Goal: Information Seeking & Learning: Learn about a topic

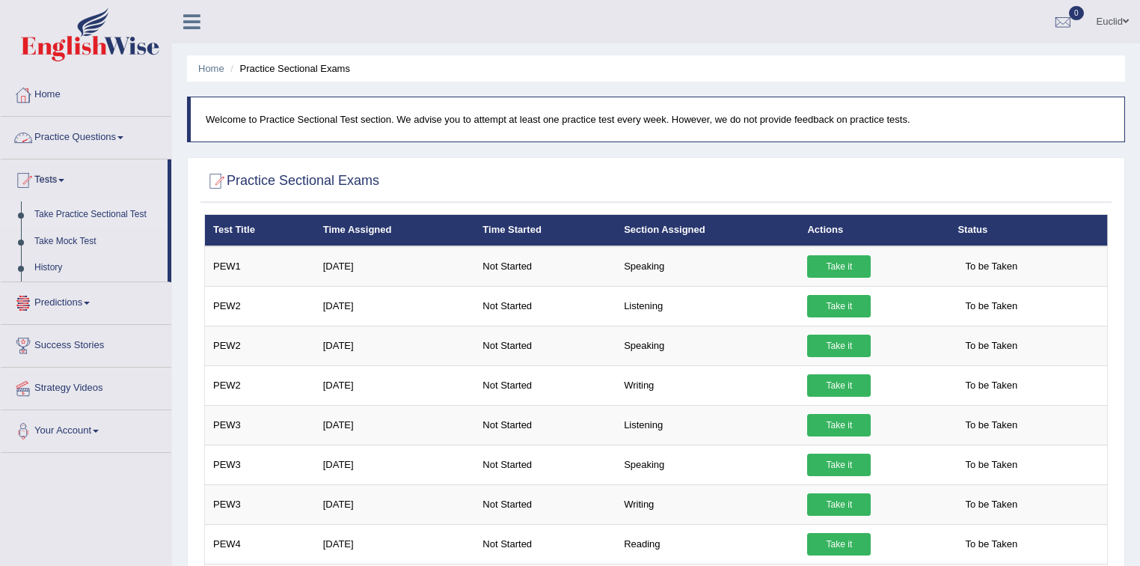
click at [78, 135] on link "Practice Questions" at bounding box center [86, 135] width 171 height 37
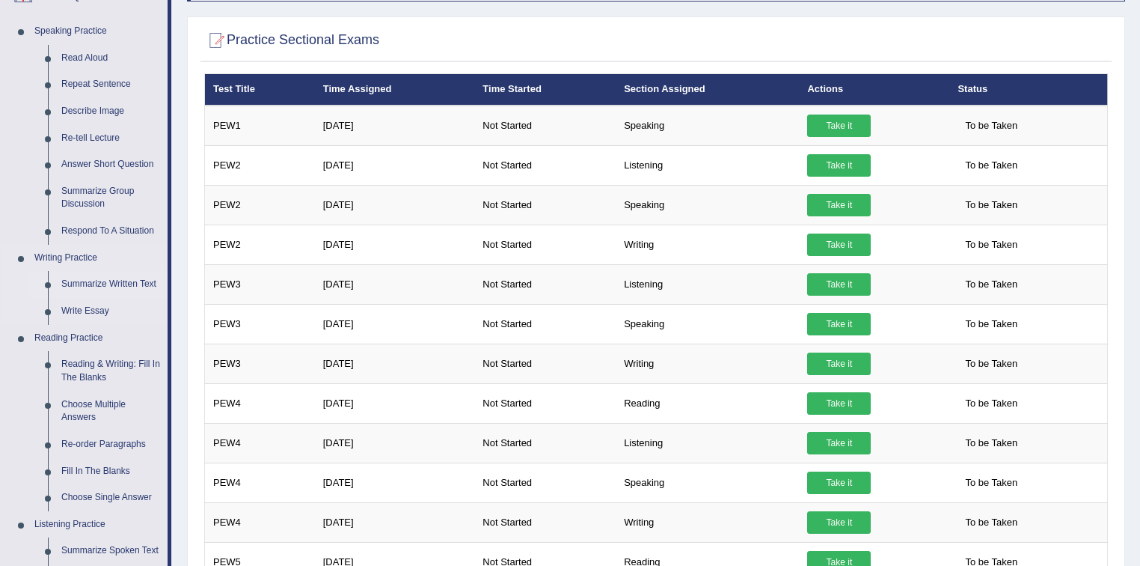
scroll to position [180, 0]
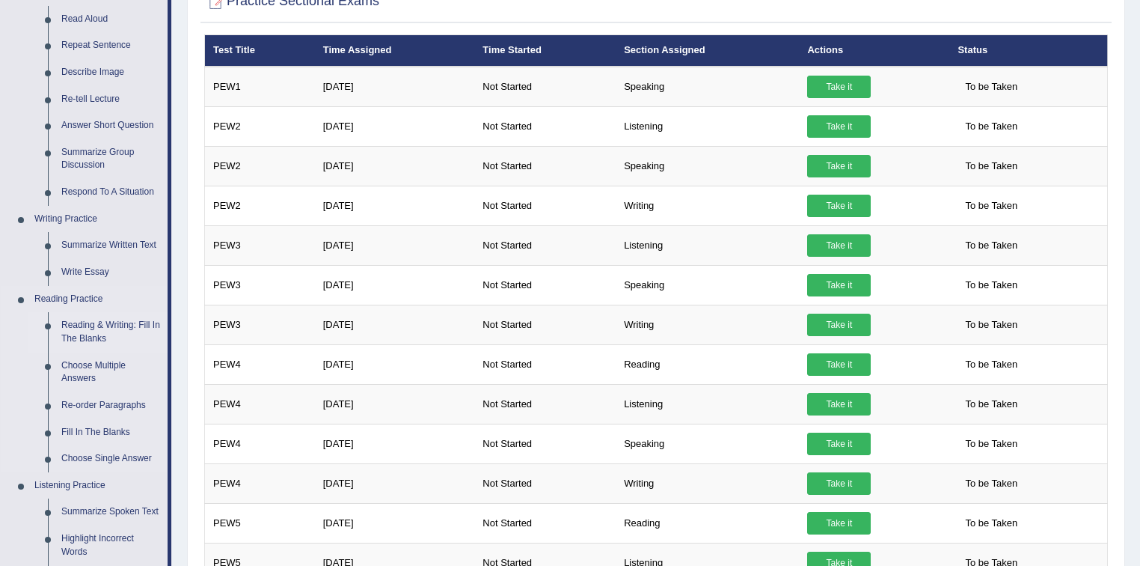
click at [114, 323] on link "Reading & Writing: Fill In The Blanks" at bounding box center [111, 332] width 113 height 40
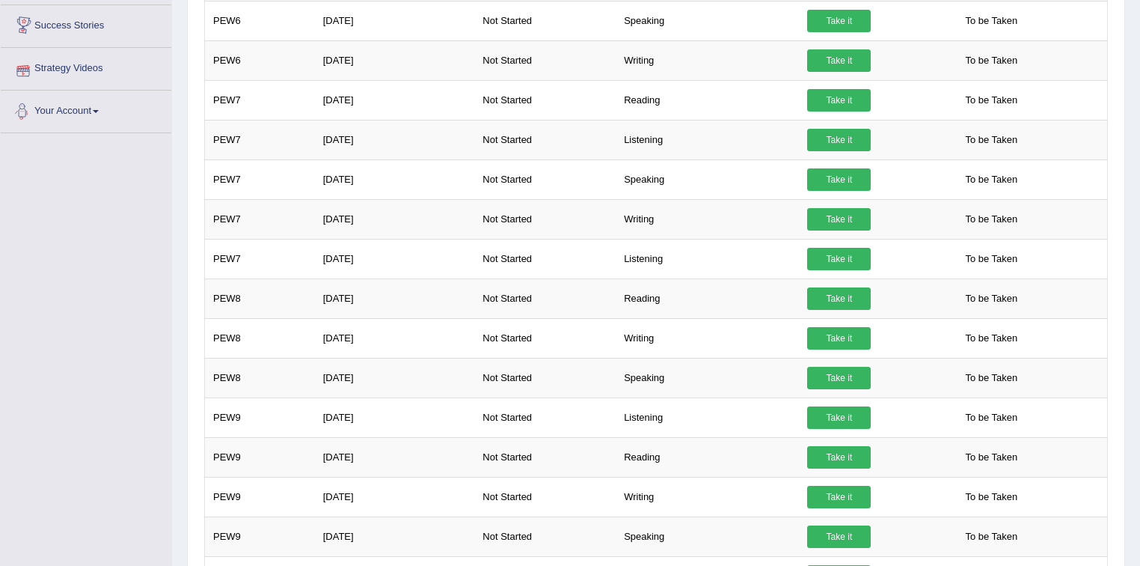
scroll to position [819, 0]
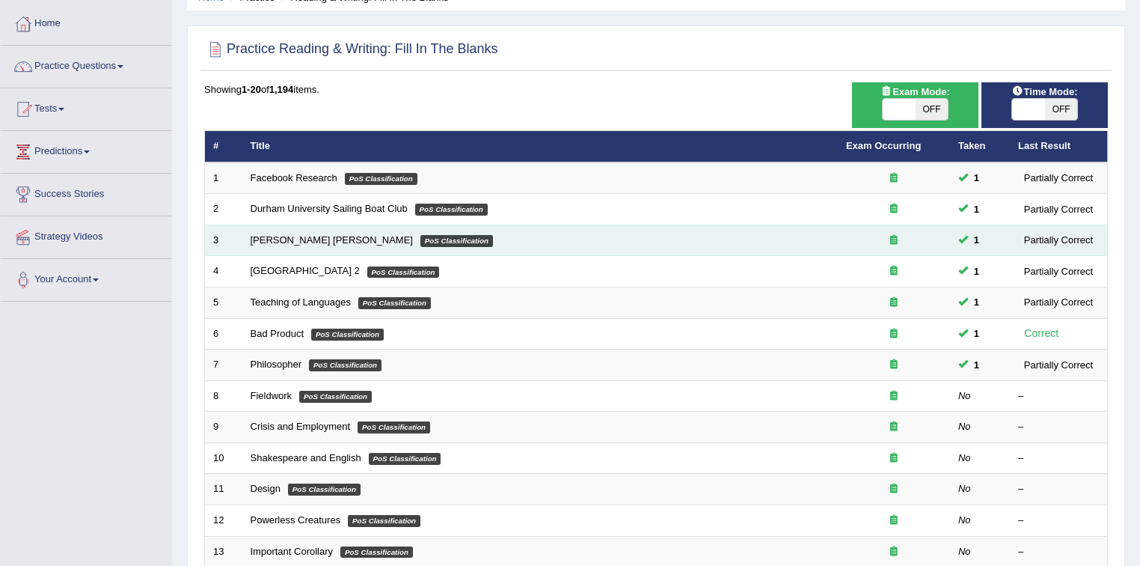
scroll to position [180, 0]
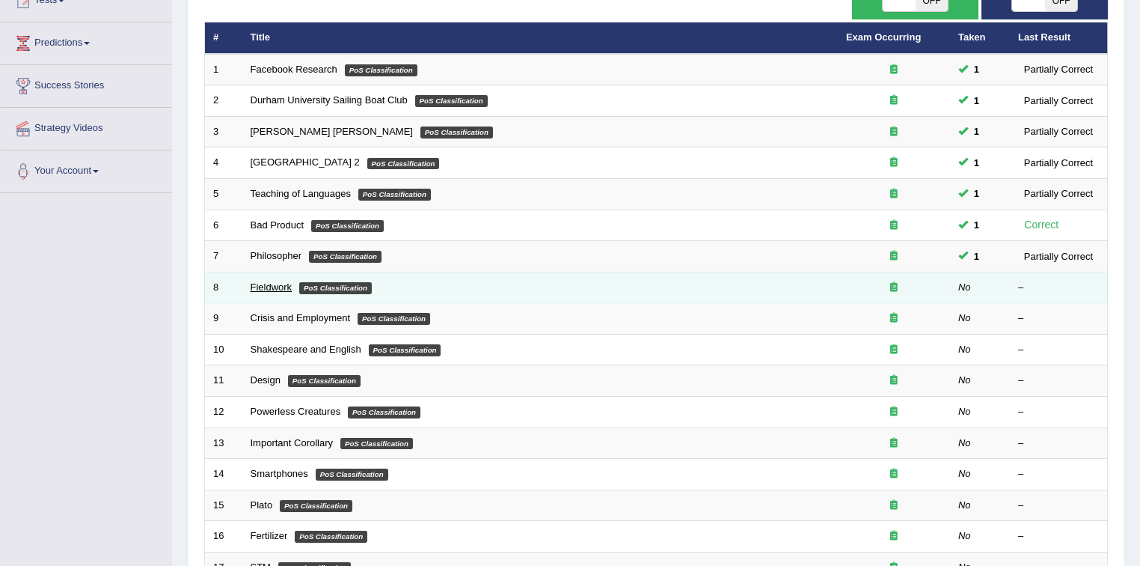
click at [269, 281] on link "Fieldwork" at bounding box center [272, 286] width 42 height 11
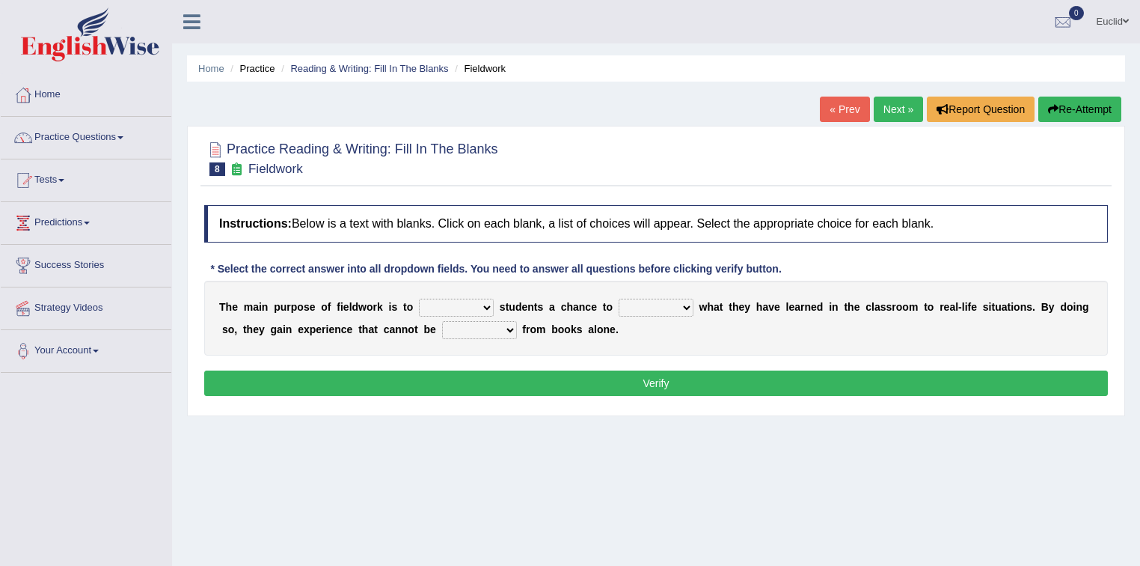
click at [471, 302] on select "resemble stow rave offer" at bounding box center [456, 308] width 75 height 18
click at [679, 308] on select "compare align apply dismount" at bounding box center [656, 308] width 75 height 18
select select "apply"
click at [619, 299] on select "compare align apply dismount" at bounding box center [656, 308] width 75 height 18
click at [495, 325] on select "originated prepared obtained touted" at bounding box center [479, 330] width 75 height 18
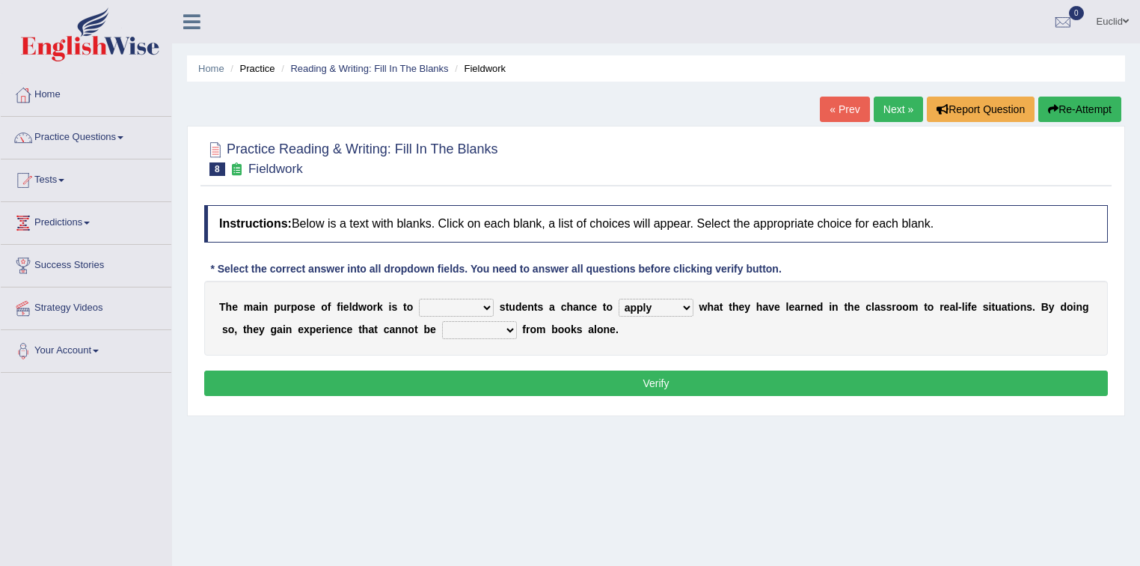
select select "obtained"
click at [442, 321] on select "originated prepared obtained touted" at bounding box center [479, 330] width 75 height 18
click at [479, 305] on select "resemble stow rave offer" at bounding box center [456, 308] width 75 height 18
select select "offer"
click at [419, 299] on select "resemble stow rave offer" at bounding box center [456, 308] width 75 height 18
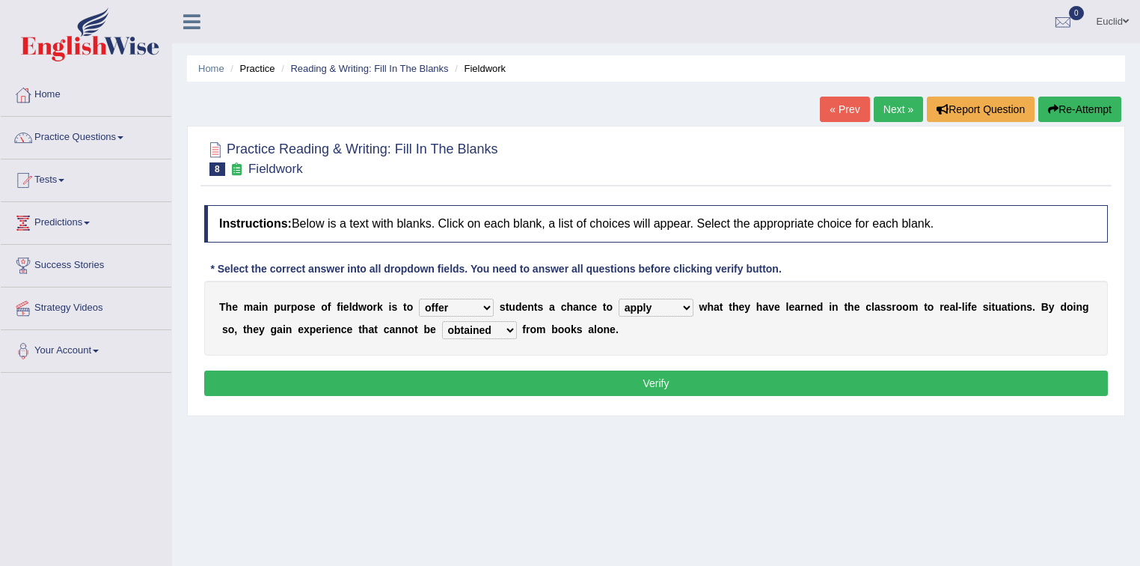
click at [573, 373] on button "Verify" at bounding box center [656, 382] width 904 height 25
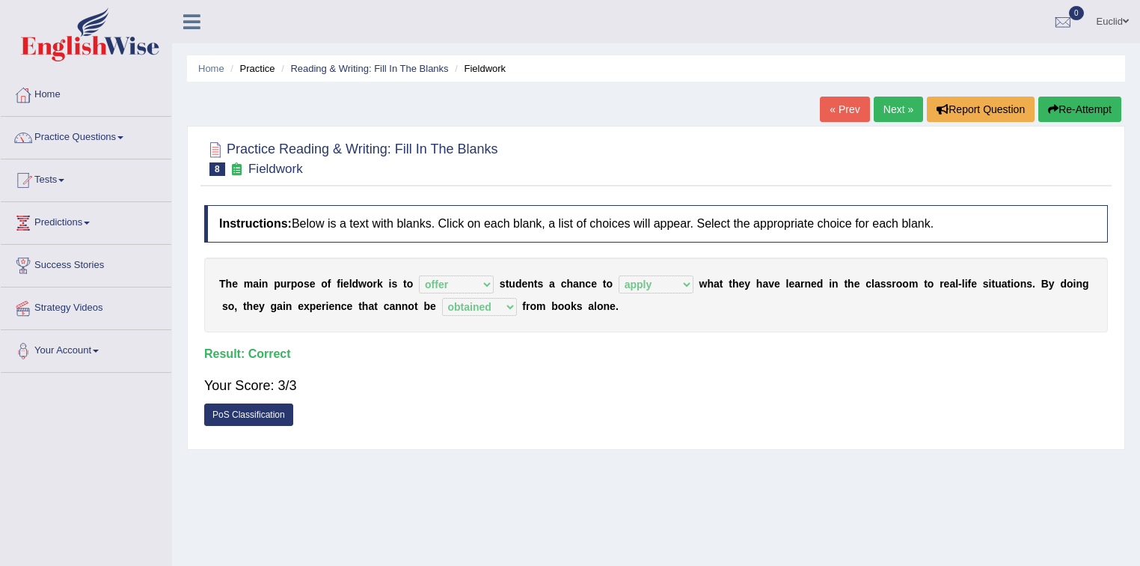
click at [902, 114] on link "Next »" at bounding box center [898, 109] width 49 height 25
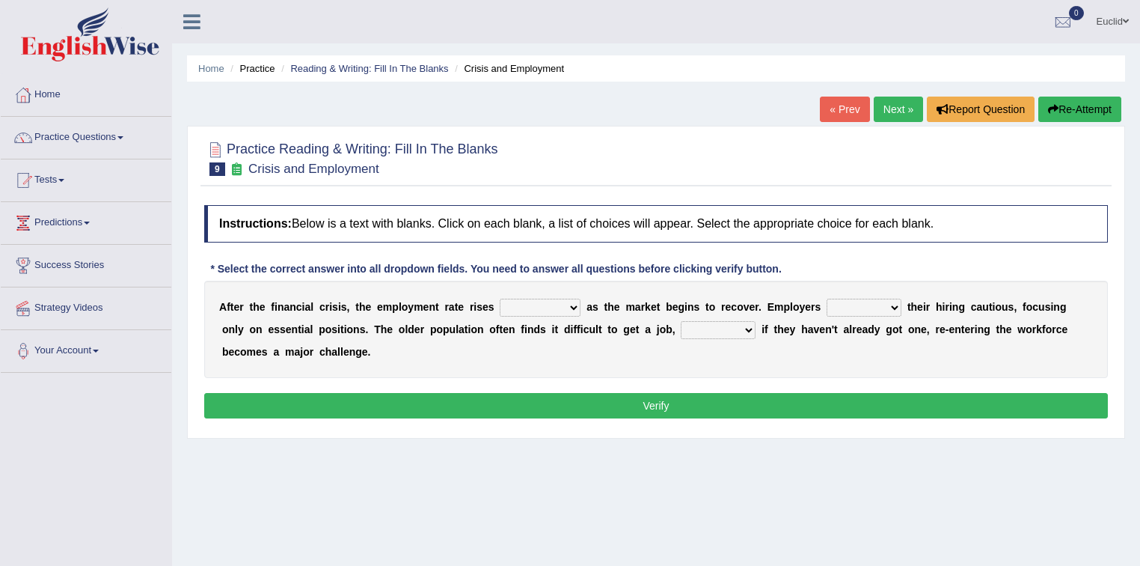
click at [572, 305] on select "normally conversely strenuously sharply" at bounding box center [540, 308] width 81 height 18
select select "normally"
click at [500, 299] on select "normally conversely strenuously sharply" at bounding box center [540, 308] width 81 height 18
click at [871, 305] on select "keeping kept keep are kept" at bounding box center [864, 308] width 75 height 18
select select "are kept"
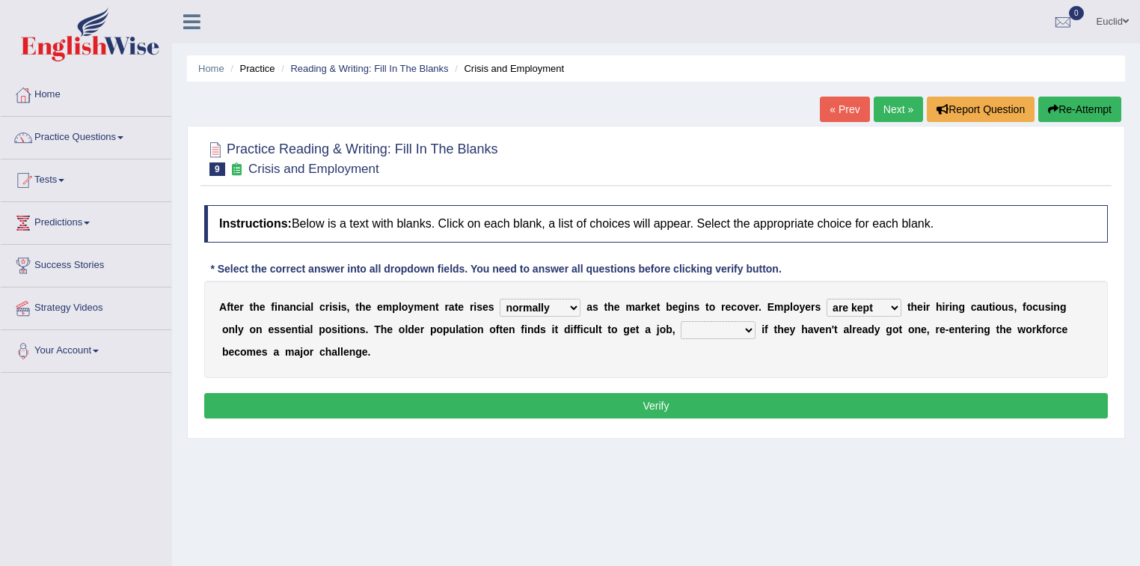
click at [827, 299] on select "keeping kept keep are kept" at bounding box center [864, 308] width 75 height 18
click at [696, 323] on select "although while then because" at bounding box center [718, 330] width 75 height 18
select select "because"
click at [681, 321] on select "although while then because" at bounding box center [718, 330] width 75 height 18
click at [599, 394] on button "Verify" at bounding box center [656, 405] width 904 height 25
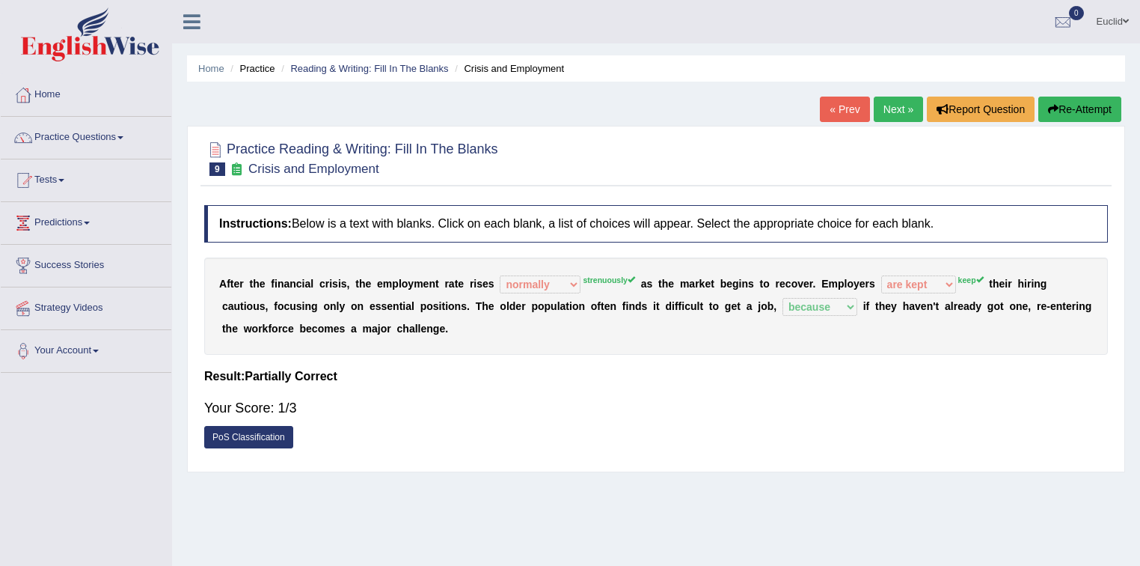
click at [281, 432] on link "PoS Classification" at bounding box center [248, 437] width 89 height 22
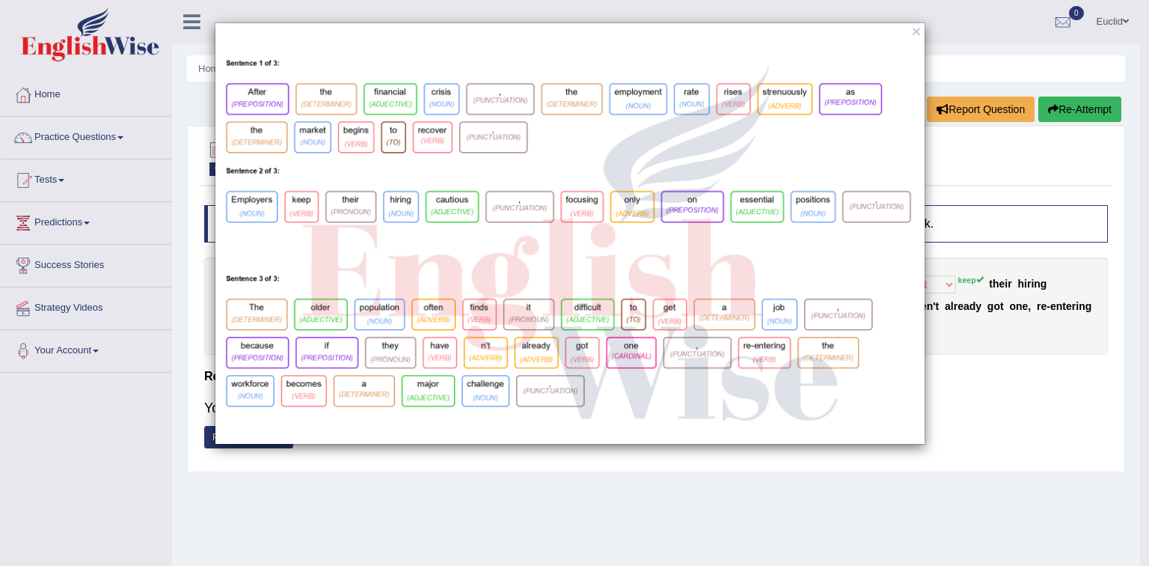
click at [970, 465] on div "×" at bounding box center [574, 283] width 1149 height 566
click at [917, 32] on button "×" at bounding box center [916, 31] width 9 height 16
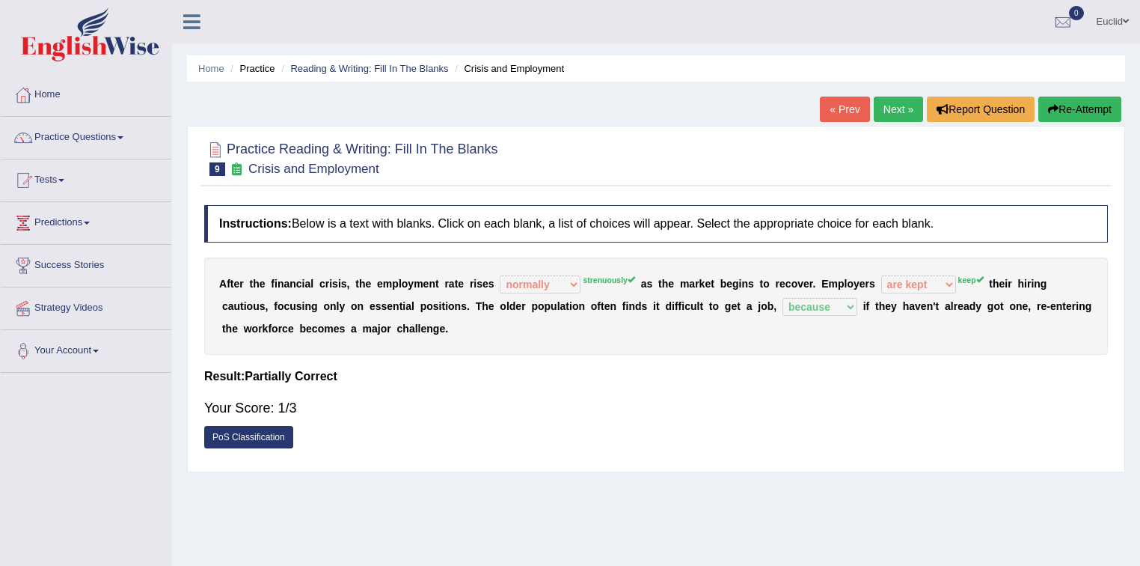
click at [898, 116] on link "Next »" at bounding box center [898, 109] width 49 height 25
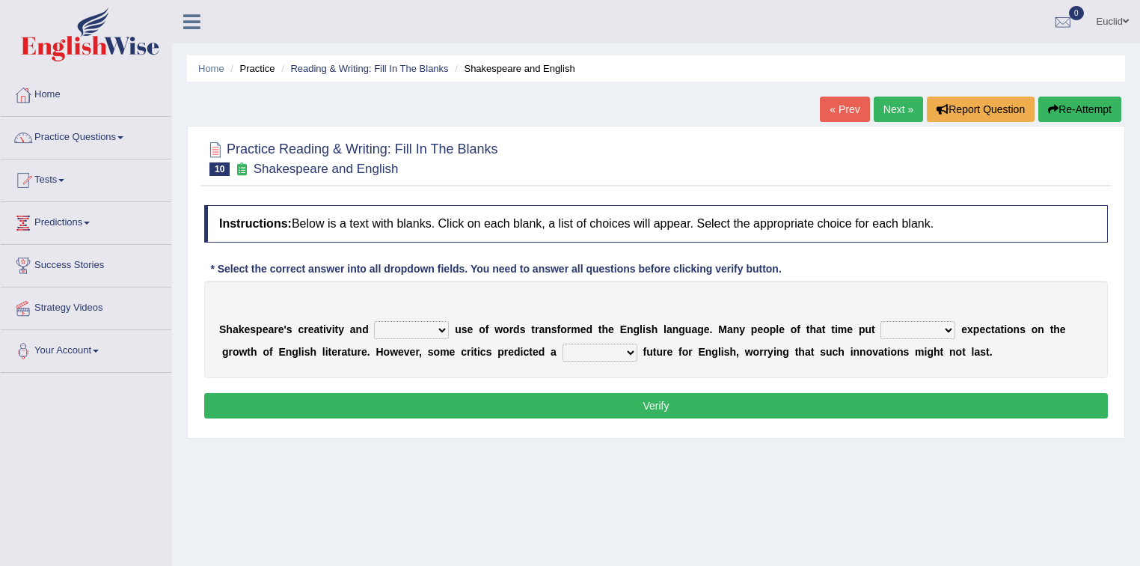
click at [438, 331] on select "idealized intensive fancied inventive" at bounding box center [411, 330] width 75 height 18
select select "inventive"
click at [374, 321] on select "idealized intensive fancied inventive" at bounding box center [411, 330] width 75 height 18
click at [936, 326] on select "wide much high more" at bounding box center [918, 330] width 75 height 18
select select "more"
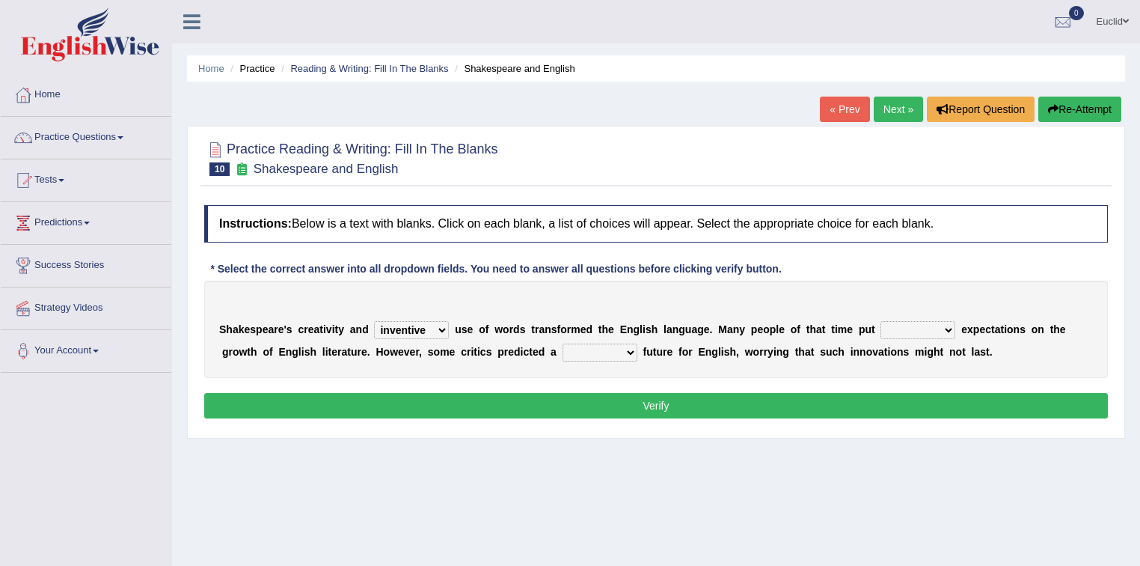
click at [881, 321] on select "wide much high more" at bounding box center [918, 330] width 75 height 18
click at [622, 356] on select "monetary promising irresistible daunting" at bounding box center [600, 352] width 75 height 18
select select "irresistible"
click at [563, 343] on select "monetary promising irresistible daunting" at bounding box center [600, 352] width 75 height 18
click at [634, 404] on button "Verify" at bounding box center [656, 405] width 904 height 25
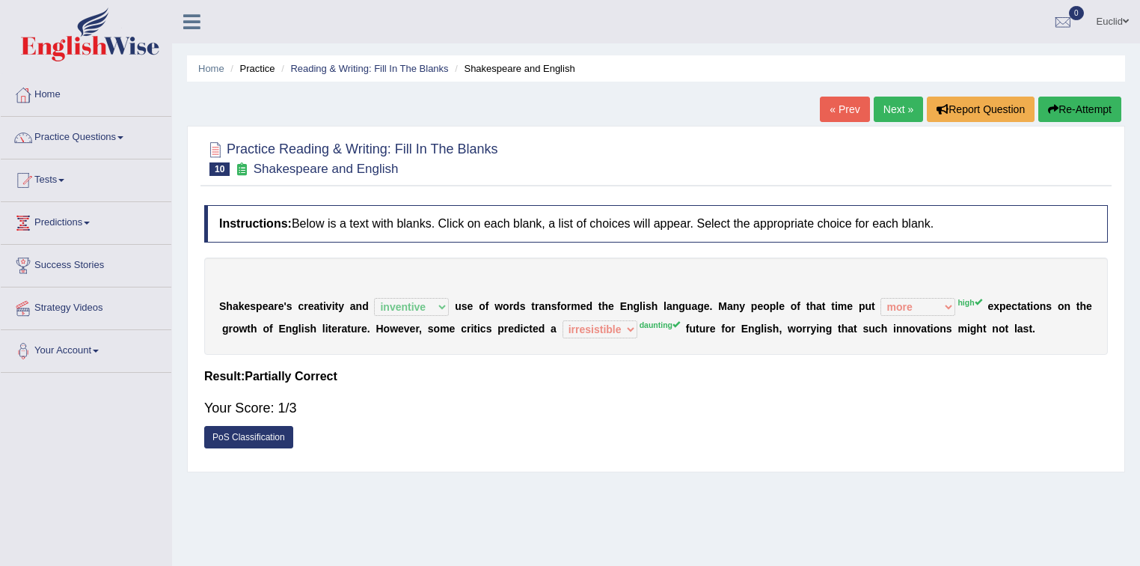
click at [275, 435] on link "PoS Classification" at bounding box center [248, 437] width 89 height 22
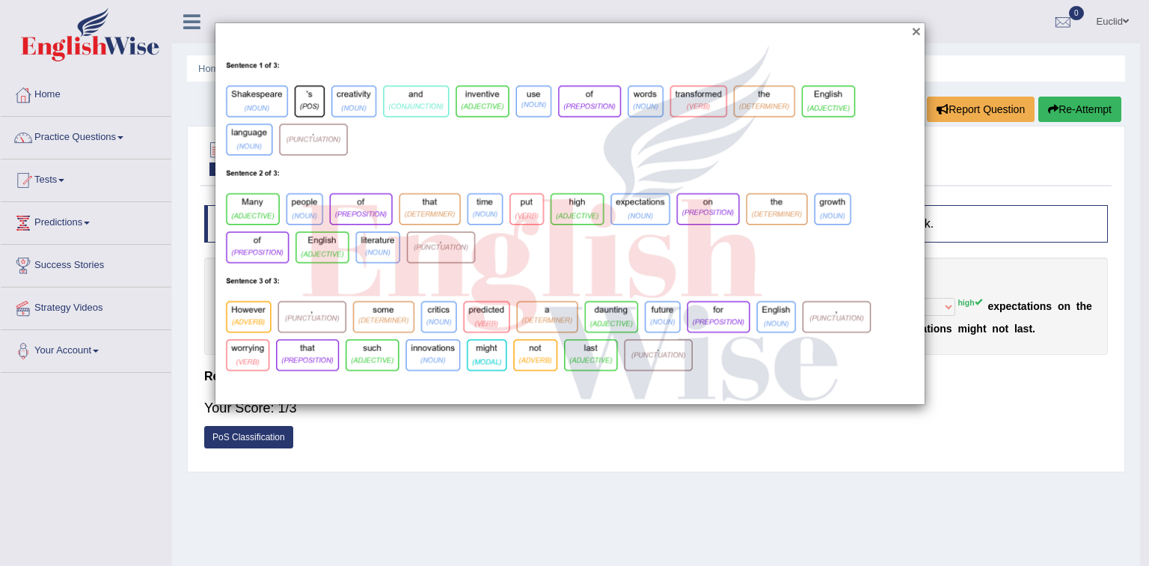
click at [914, 31] on button "×" at bounding box center [916, 31] width 9 height 16
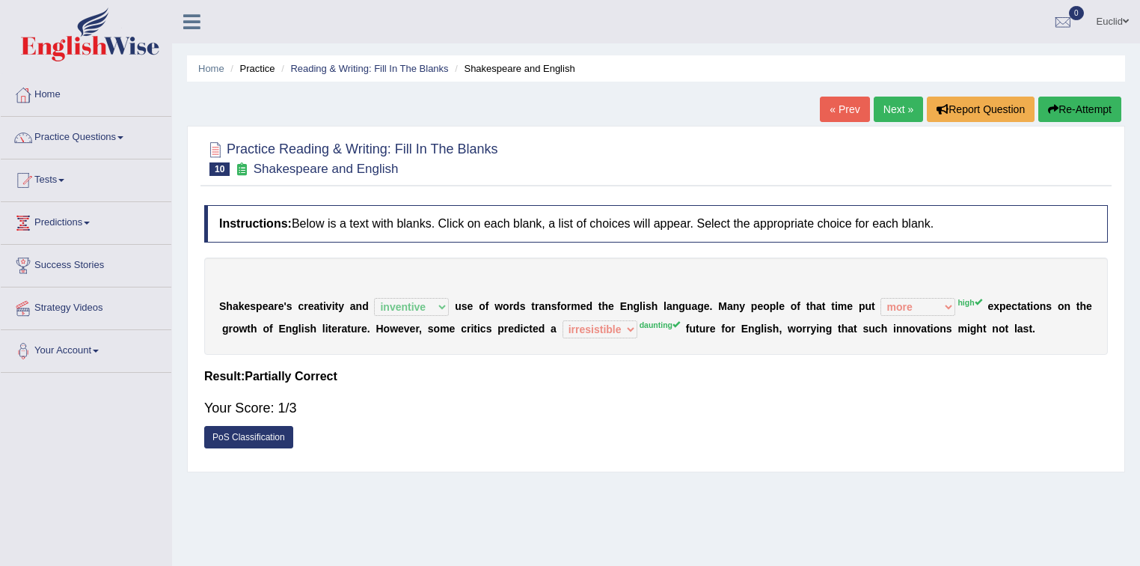
click at [264, 433] on link "PoS Classification" at bounding box center [248, 437] width 89 height 22
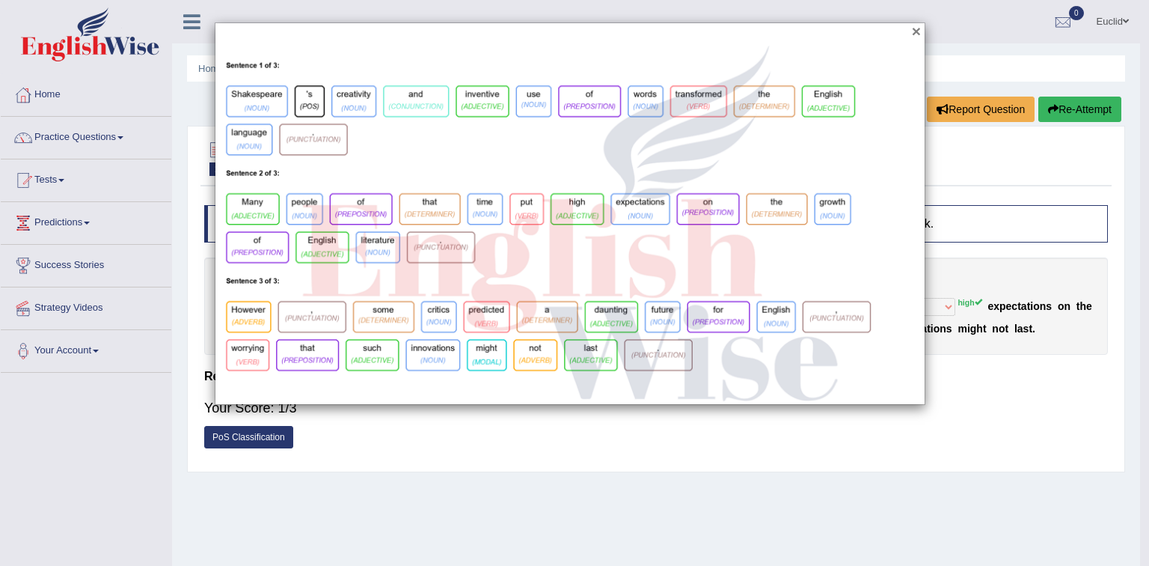
click at [917, 31] on button "×" at bounding box center [916, 31] width 9 height 16
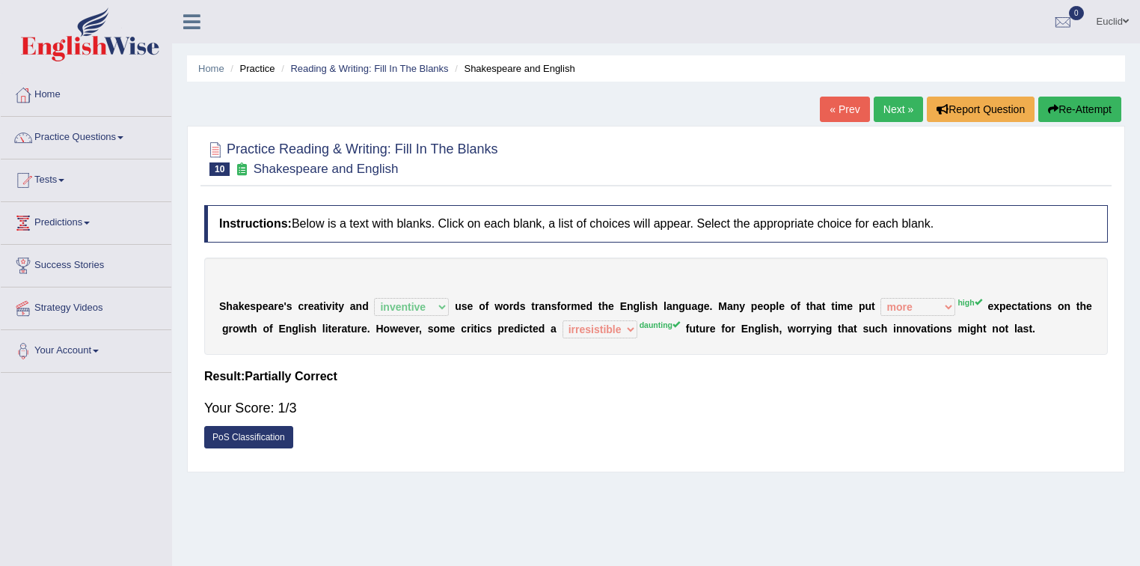
click at [893, 113] on link "Next »" at bounding box center [898, 109] width 49 height 25
